Goal: Information Seeking & Learning: Learn about a topic

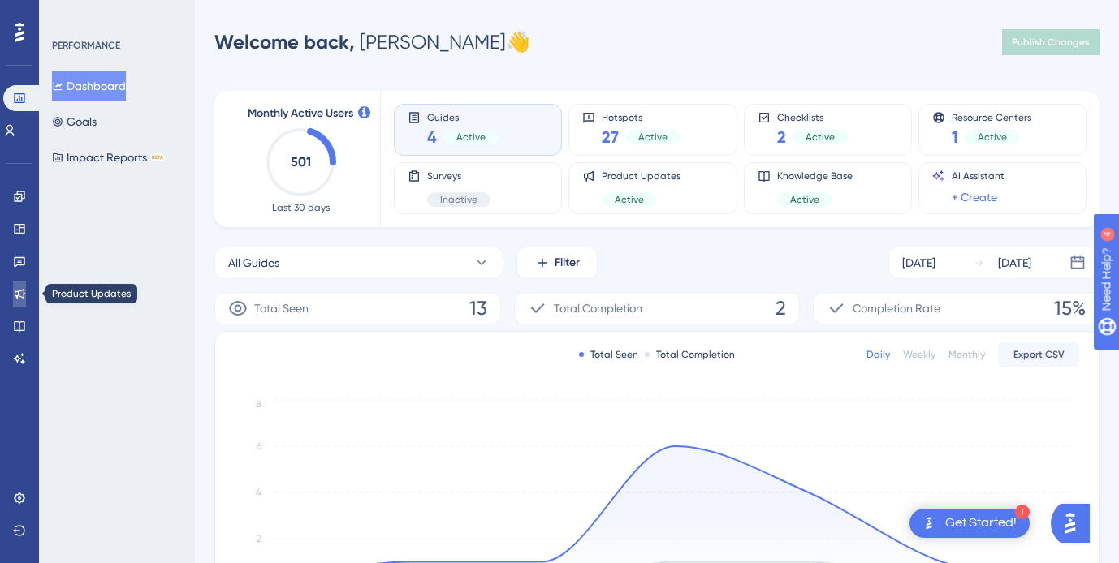
click at [24, 299] on icon at bounding box center [19, 293] width 13 height 13
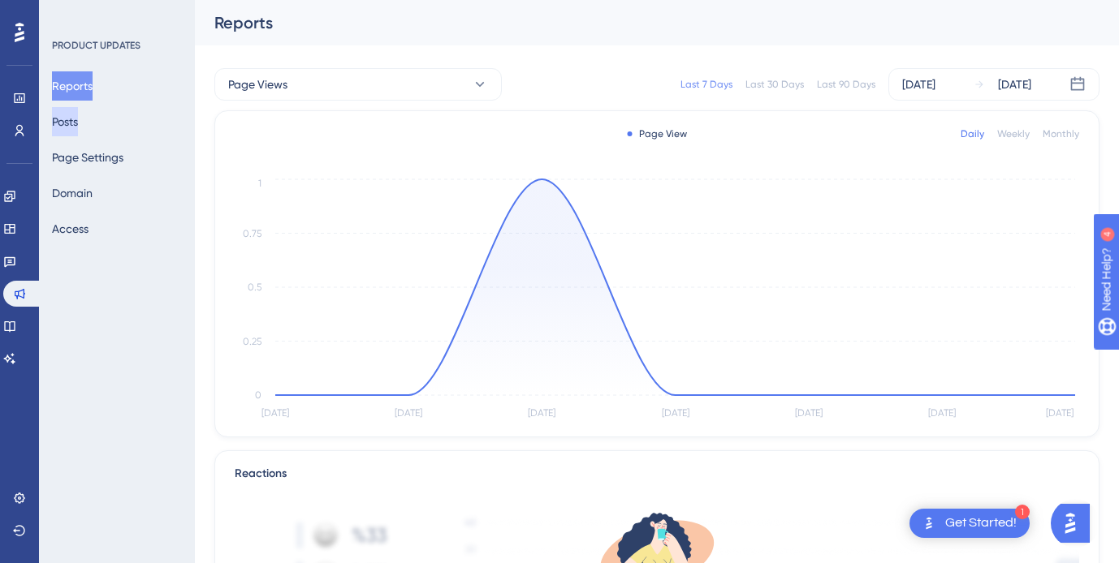
click at [76, 123] on button "Posts" at bounding box center [65, 121] width 26 height 29
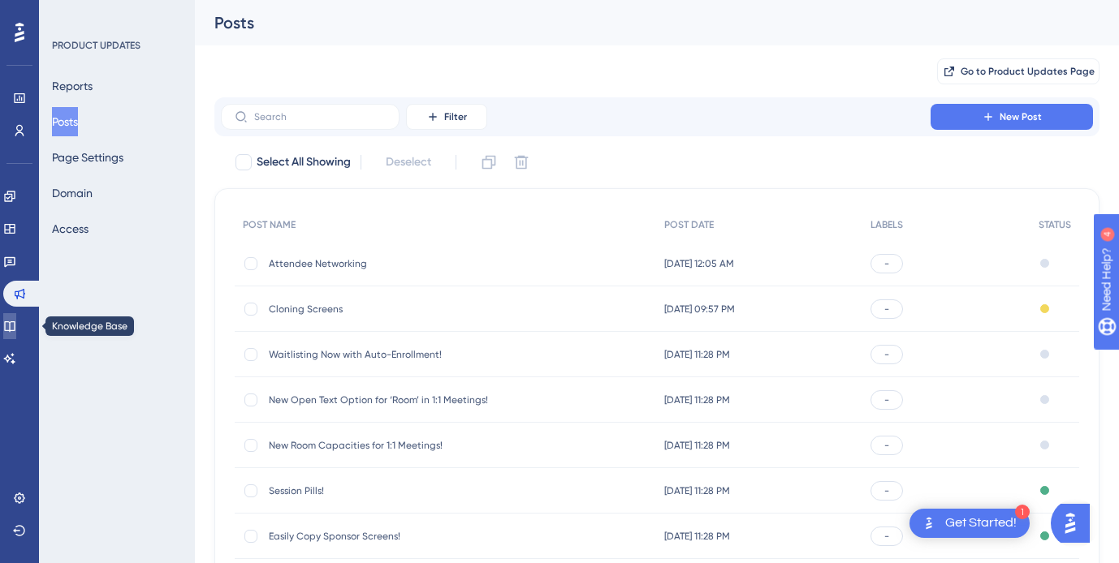
click at [16, 326] on icon at bounding box center [9, 326] width 13 height 13
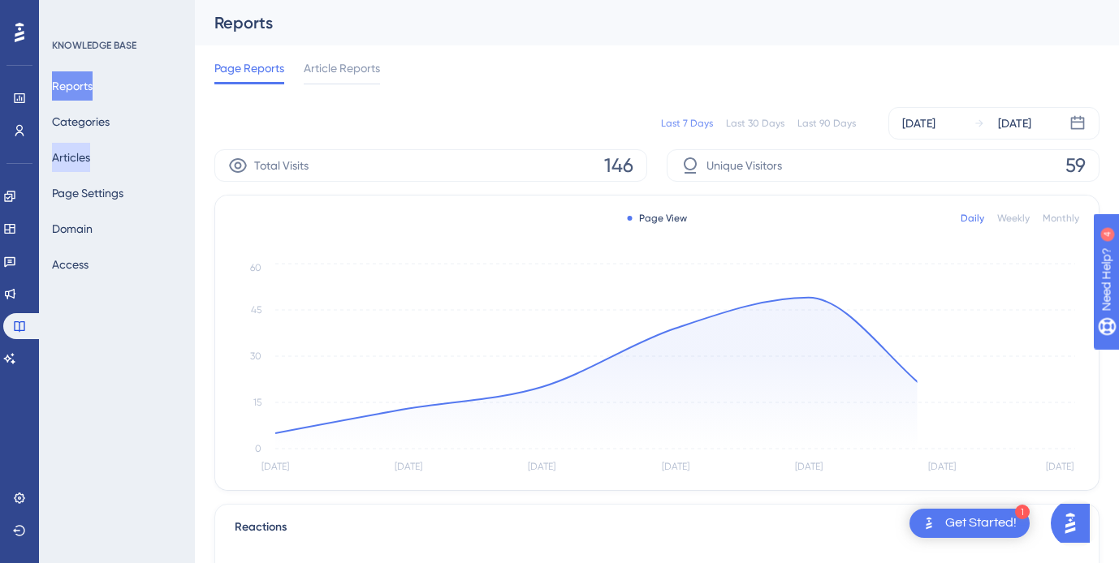
click at [90, 148] on button "Articles" at bounding box center [71, 157] width 38 height 29
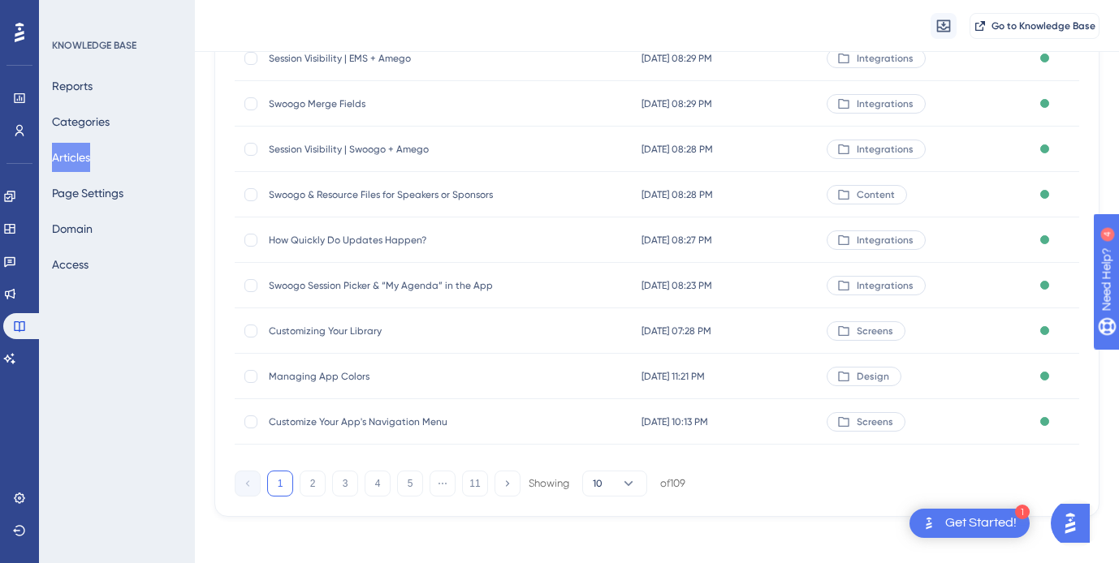
scroll to position [263, 0]
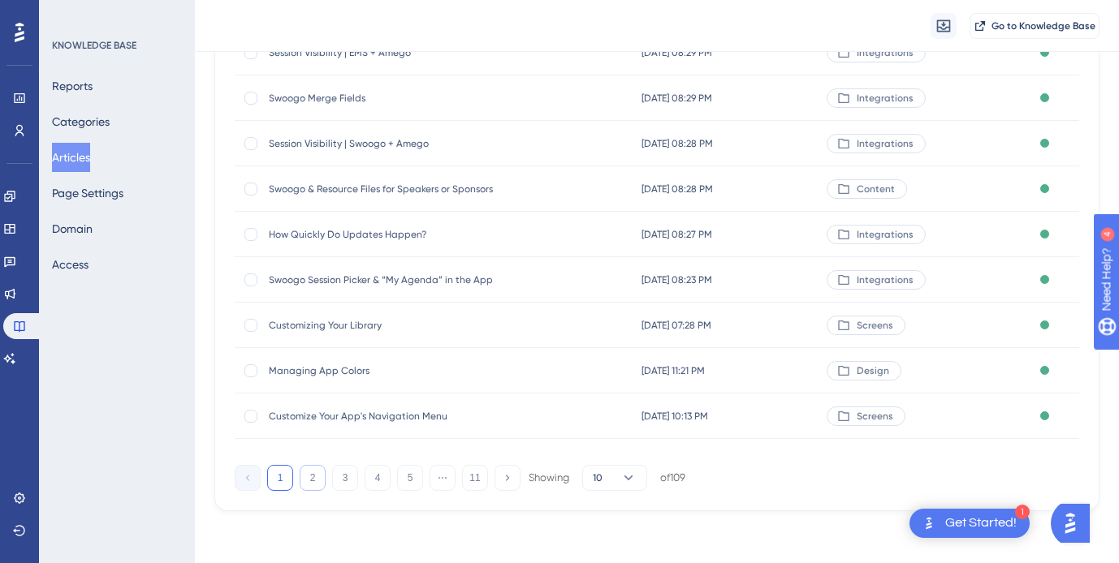
click at [317, 471] on button "2" at bounding box center [313, 478] width 26 height 26
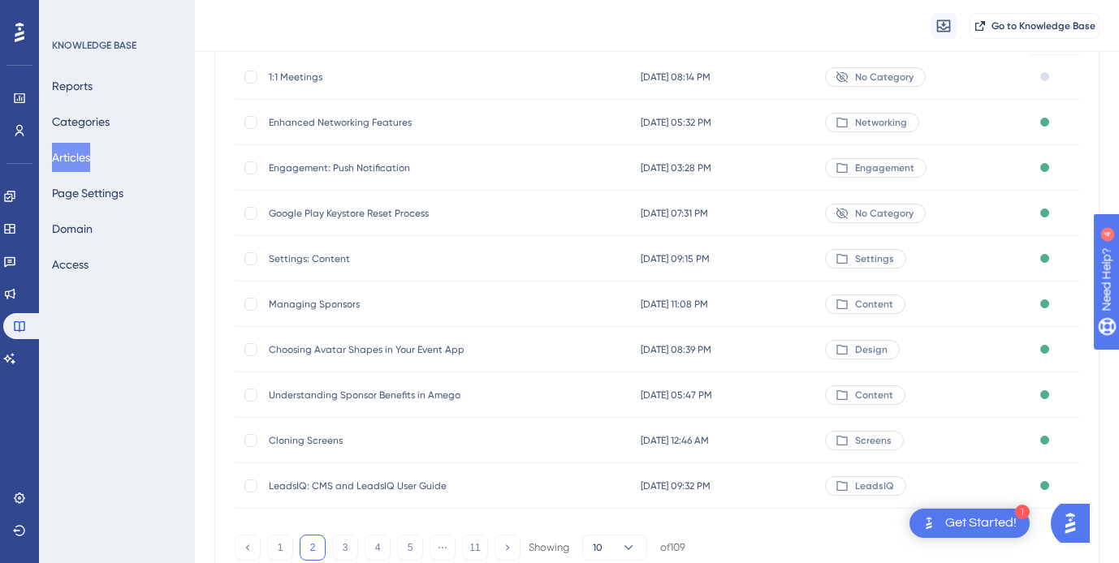
scroll to position [0, 0]
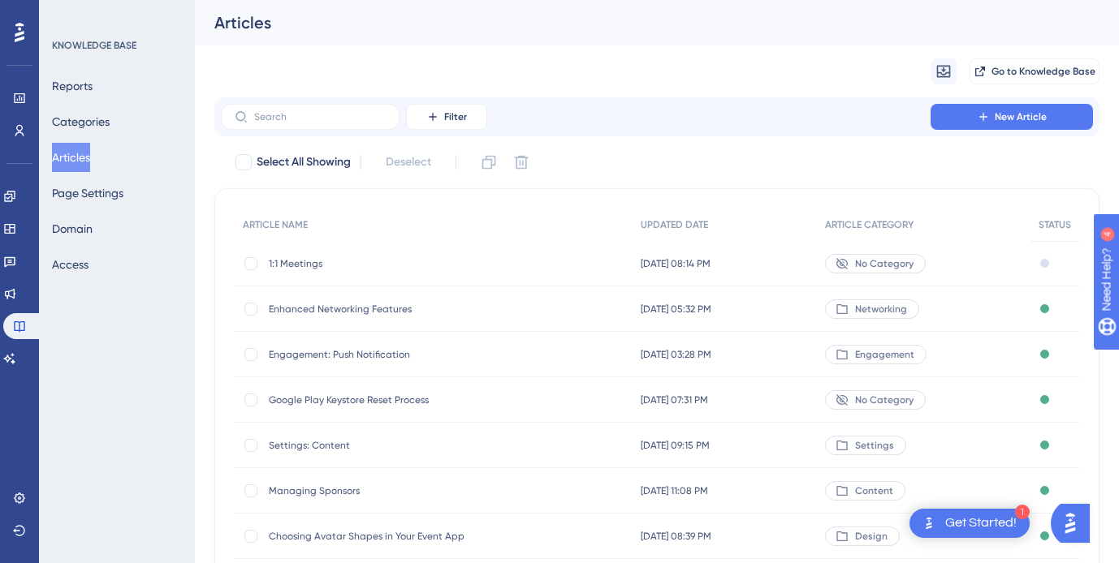
click at [293, 262] on span "1:1 Meetings" at bounding box center [399, 263] width 260 height 13
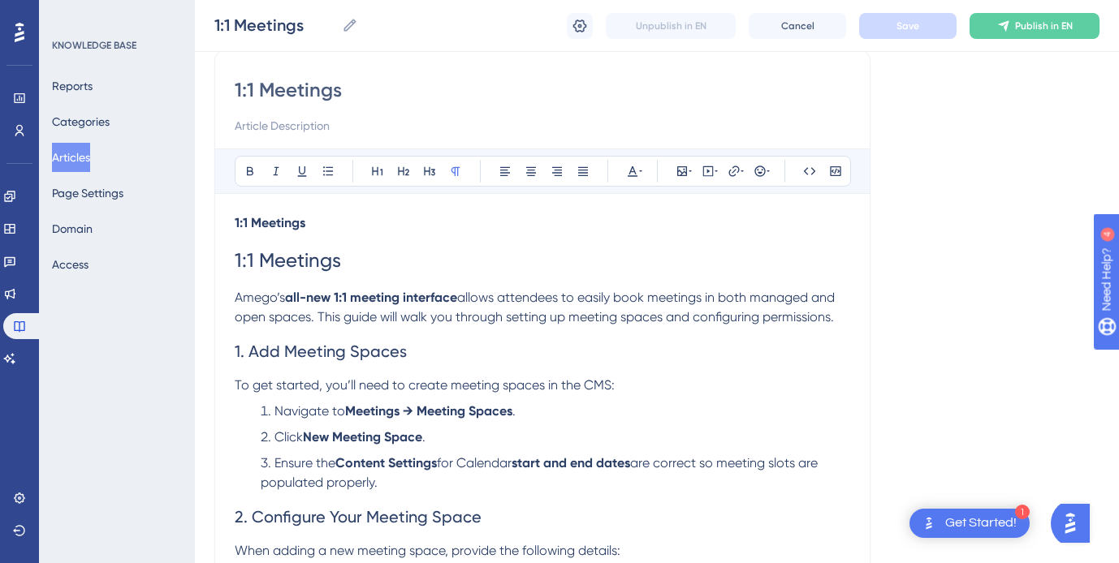
scroll to position [119, 0]
